Goal: Find specific fact: Find specific fact

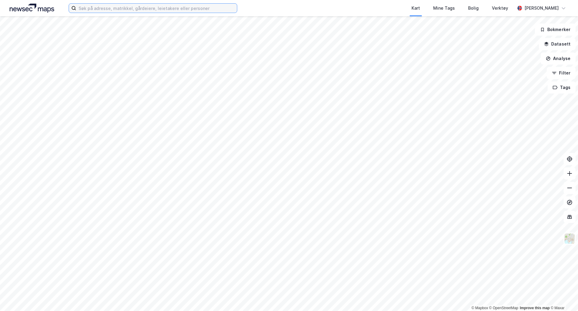
click at [119, 4] on input at bounding box center [156, 8] width 161 height 9
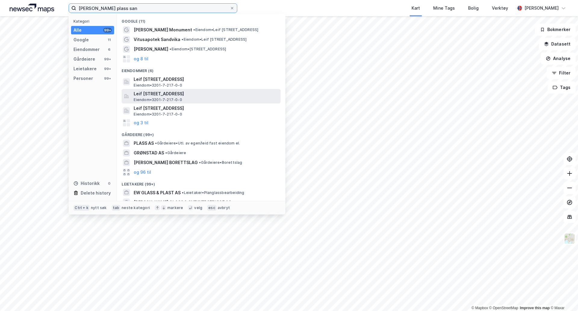
type input "[PERSON_NAME] plass san"
click at [189, 94] on span "Leif [STREET_ADDRESS]" at bounding box center [206, 93] width 145 height 7
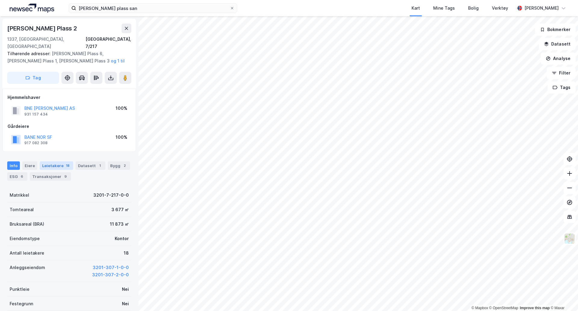
click at [58, 161] on div "Leietakere 18" at bounding box center [56, 165] width 33 height 8
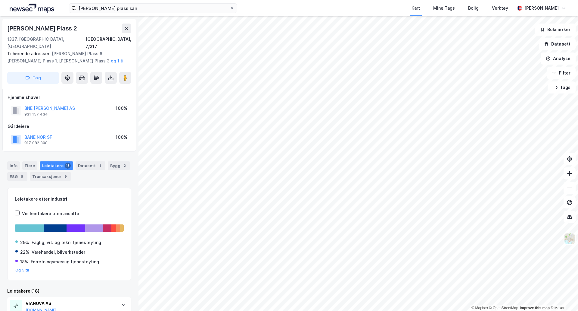
click at [48, 107] on div "BNE [PERSON_NAME] AS 931 157 434" at bounding box center [49, 111] width 51 height 12
drag, startPoint x: 48, startPoint y: 107, endPoint x: 25, endPoint y: 106, distance: 22.9
click at [25, 106] on div "BNE [PERSON_NAME] AS 931 157 434" at bounding box center [49, 111] width 51 height 12
copy div "931 157 434"
